Goal: Understand process/instructions: Learn how to perform a task or action

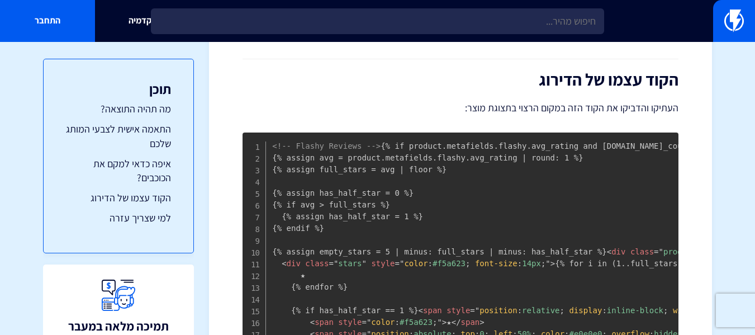
scroll to position [546, 0]
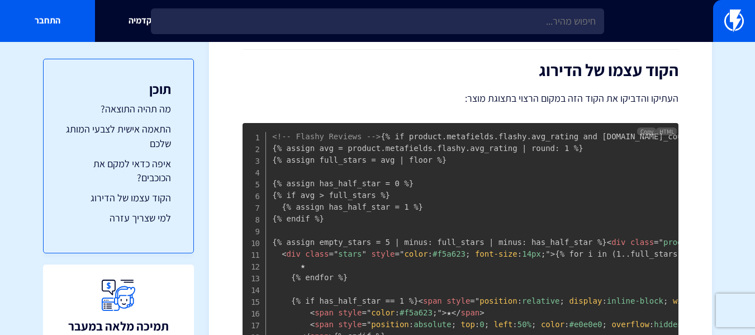
click at [274, 144] on code "<!-- Flashy Reviews --> {% if product.metafields.flashy.avg_rating and [DOMAIN_…" at bounding box center [625, 259] width 707 height 255
click at [648, 130] on span "Copy" at bounding box center [646, 131] width 13 height 8
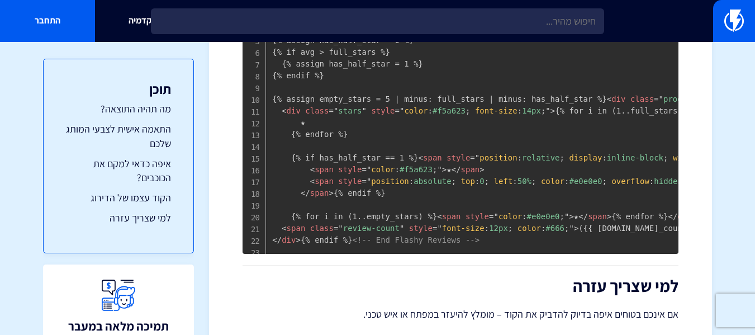
click at [648, 130] on pre "<!-- Flashy Reviews --> {% if product.metafields.flashy.avg_rating and [DOMAIN_…" at bounding box center [460, 117] width 436 height 274
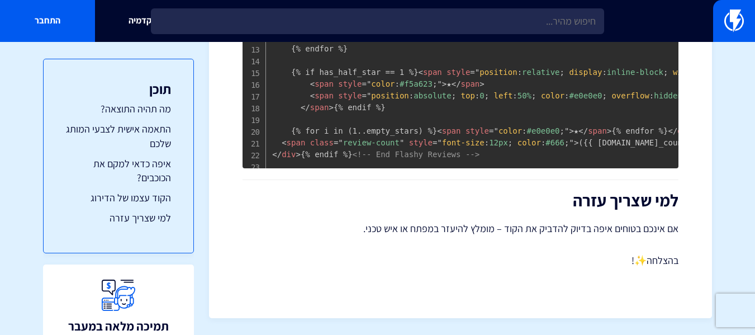
scroll to position [934, 0]
drag, startPoint x: 508, startPoint y: 154, endPoint x: 466, endPoint y: 101, distance: 68.0
click at [466, 101] on pre "<!-- Flashy Reviews --> {% if product.metafields.flashy.avg_rating and [DOMAIN_…" at bounding box center [460, 31] width 436 height 274
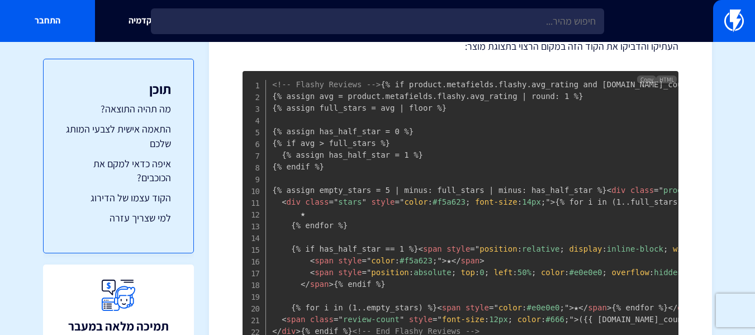
scroll to position [578, 0]
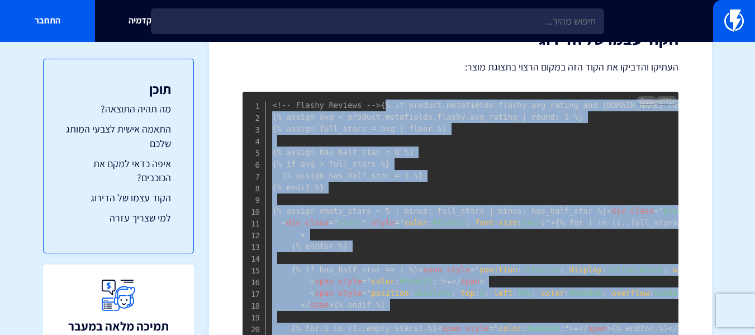
click at [271, 116] on pre "<!-- Flashy Reviews --> {% if product.metafields.flashy.avg_rating and [DOMAIN_…" at bounding box center [460, 229] width 436 height 274
copy code "{% lo ipsumdo.sitametcon.adipis.eli_seddoe tem incidid.utlaboreet.dolore.magnaa…"
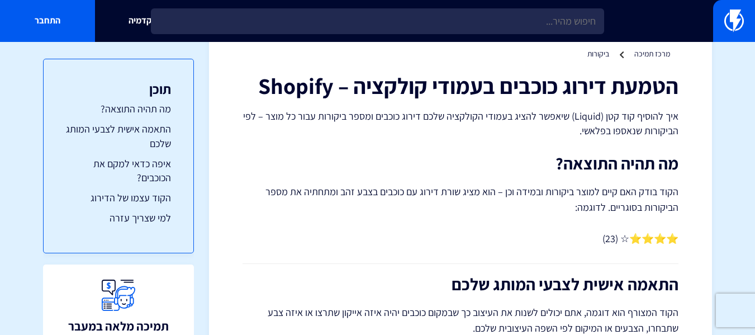
scroll to position [0, 0]
